Goal: Check status: Check status

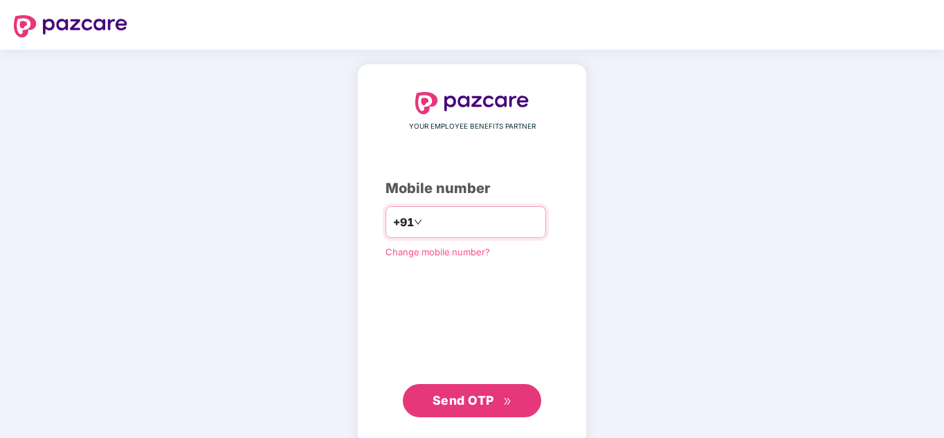
type input "**********"
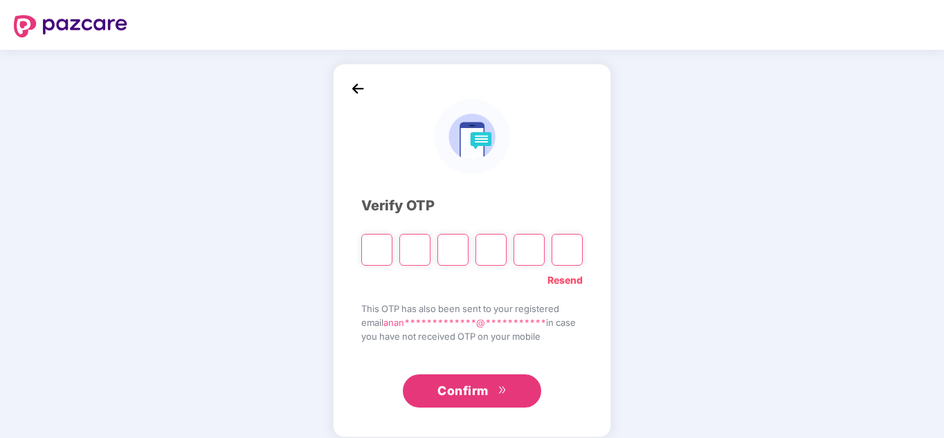
paste input "*"
type input "*"
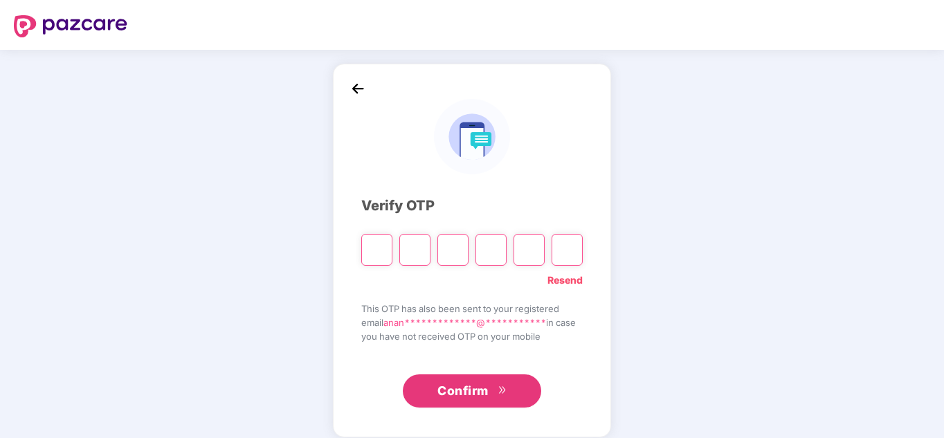
type input "*"
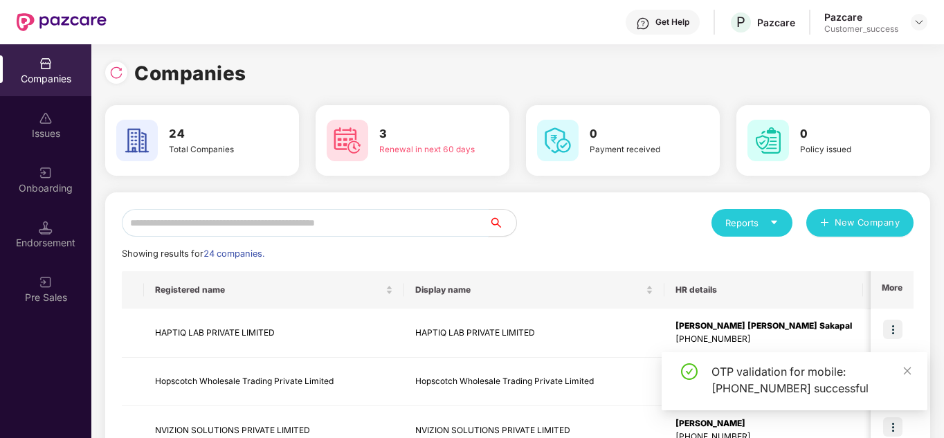
click at [190, 216] on input "text" at bounding box center [305, 223] width 367 height 28
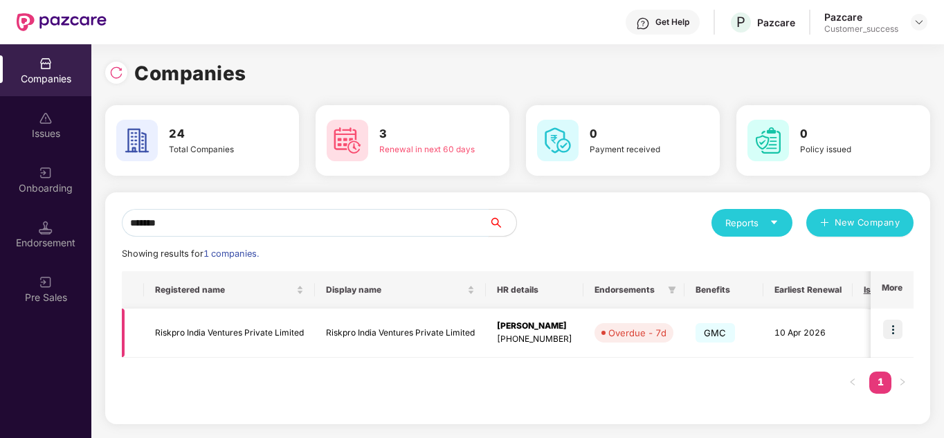
type input "*******"
click at [897, 327] on img at bounding box center [892, 329] width 19 height 19
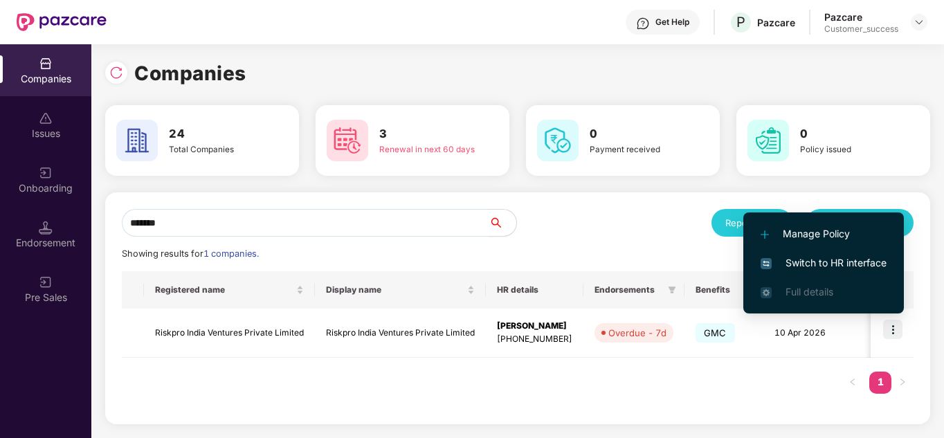
click at [820, 264] on span "Switch to HR interface" at bounding box center [824, 262] width 126 height 15
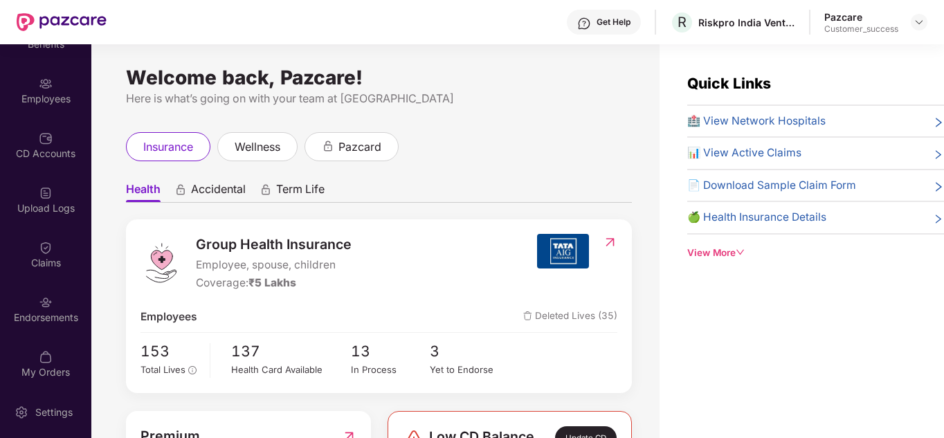
scroll to position [96, 0]
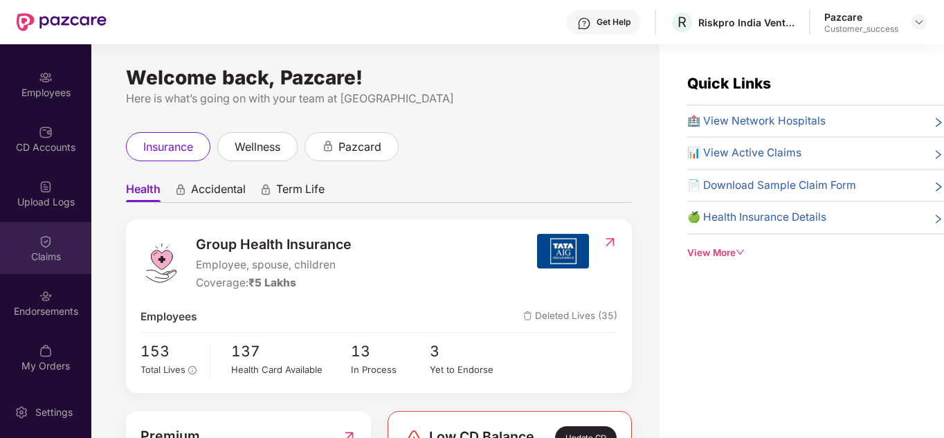
click at [53, 256] on div "Claims" at bounding box center [45, 257] width 91 height 14
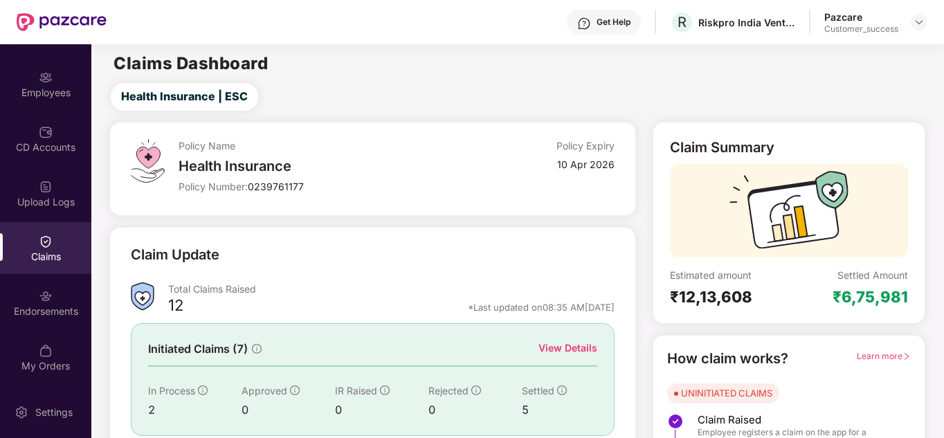
click at [368, 287] on div "Total Claims Raised" at bounding box center [391, 288] width 446 height 13
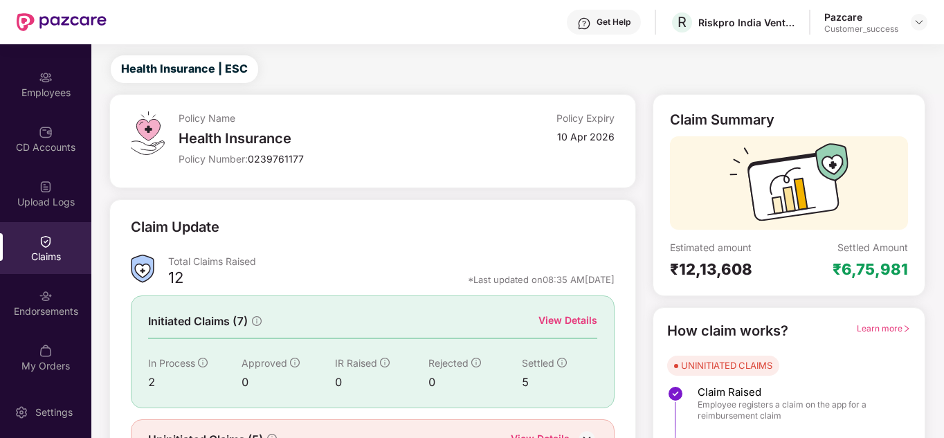
click at [574, 319] on div "View Details" at bounding box center [567, 320] width 59 height 15
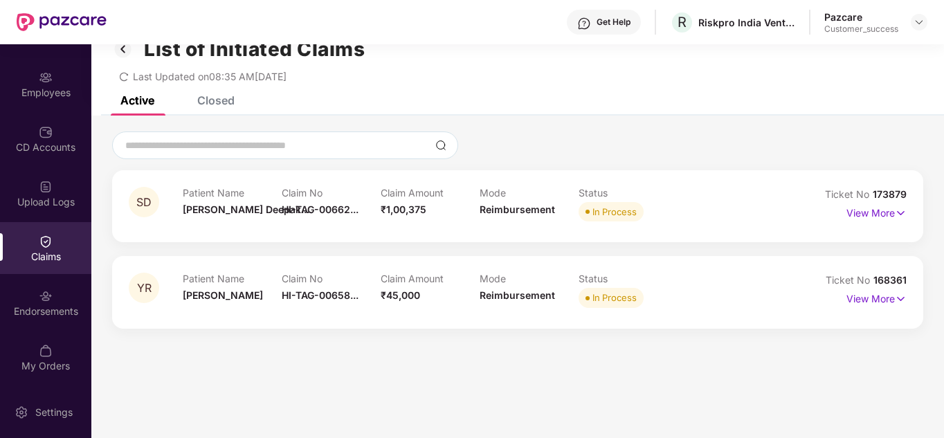
scroll to position [44, 0]
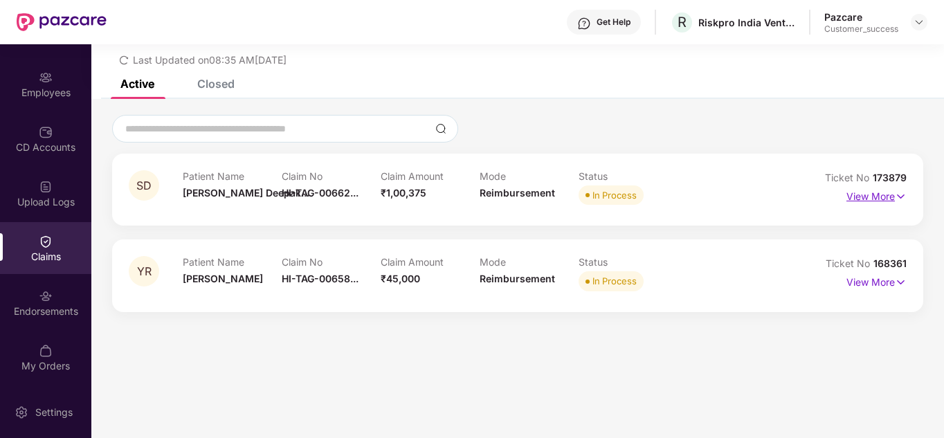
click at [846, 194] on p "View More" at bounding box center [876, 194] width 60 height 19
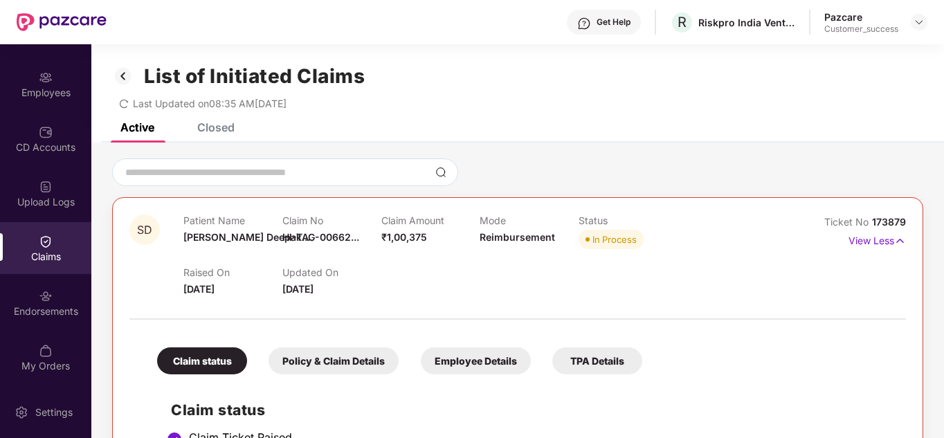
scroll to position [0, 0]
click at [199, 125] on div "Closed" at bounding box center [215, 128] width 37 height 14
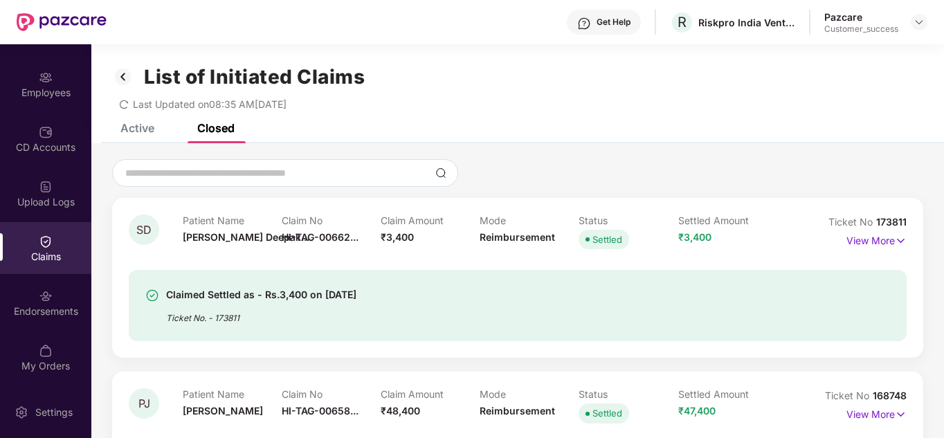
click at [676, 186] on div at bounding box center [517, 173] width 811 height 28
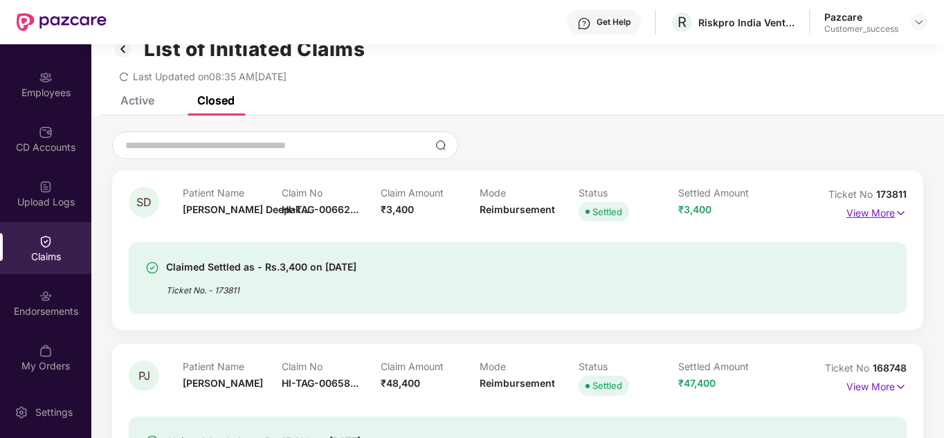
click at [872, 216] on p "View More" at bounding box center [876, 211] width 60 height 19
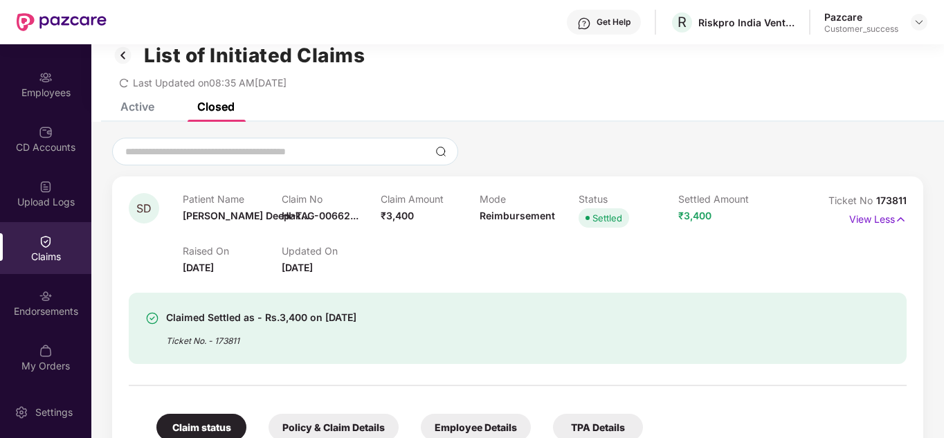
scroll to position [0, 0]
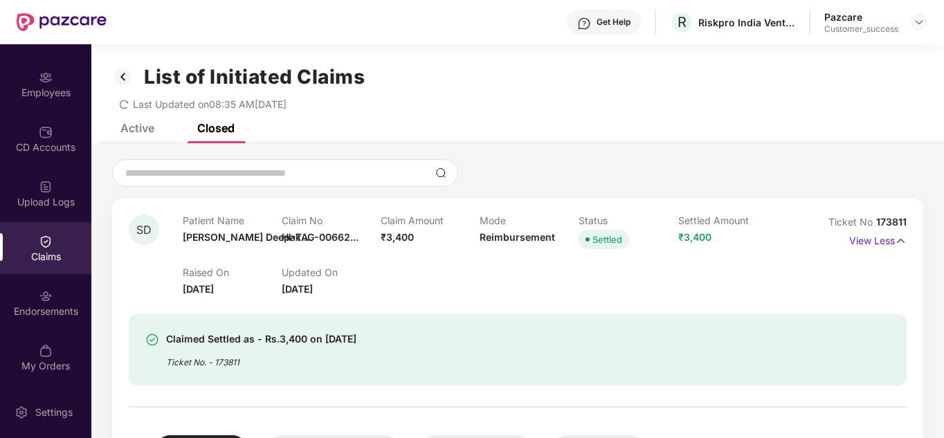
click at [138, 133] on div "Active" at bounding box center [137, 128] width 34 height 14
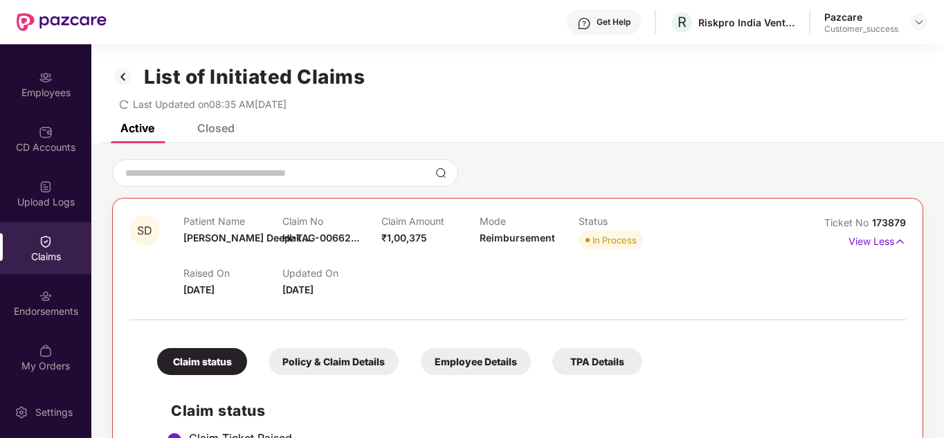
click at [445, 288] on div "Raised On [DATE] Updated On [DATE]" at bounding box center [479, 275] width 593 height 44
click at [924, 23] on img at bounding box center [919, 22] width 11 height 11
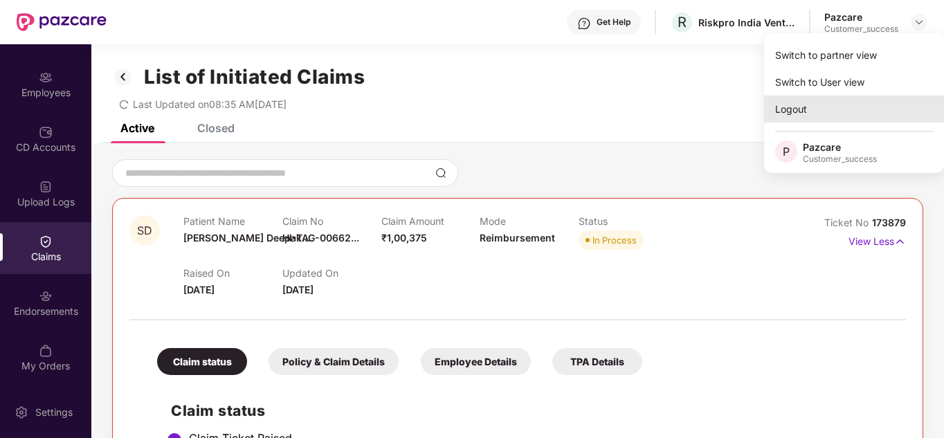
click at [801, 102] on div "Logout" at bounding box center [854, 109] width 180 height 27
